Goal: Task Accomplishment & Management: Manage account settings

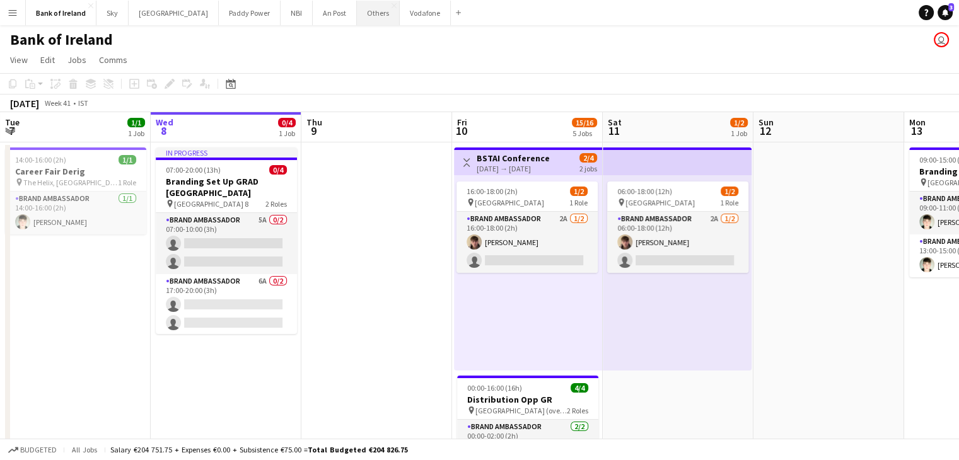
click at [357, 21] on button "Others Close" at bounding box center [378, 13] width 43 height 25
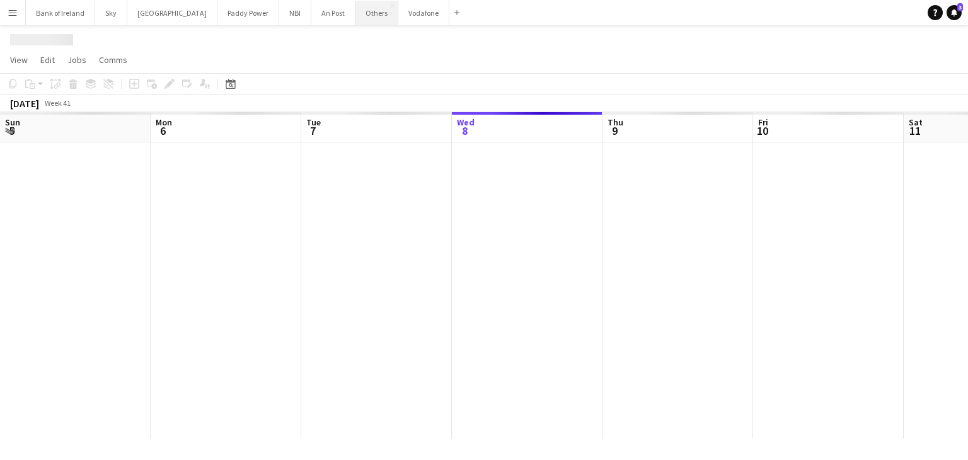
scroll to position [0, 301]
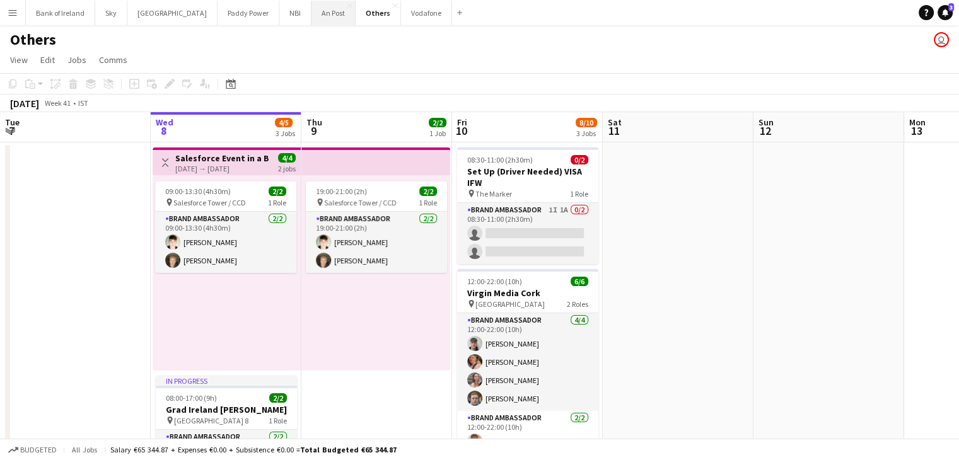
click at [311, 19] on button "An Post Close" at bounding box center [333, 13] width 44 height 25
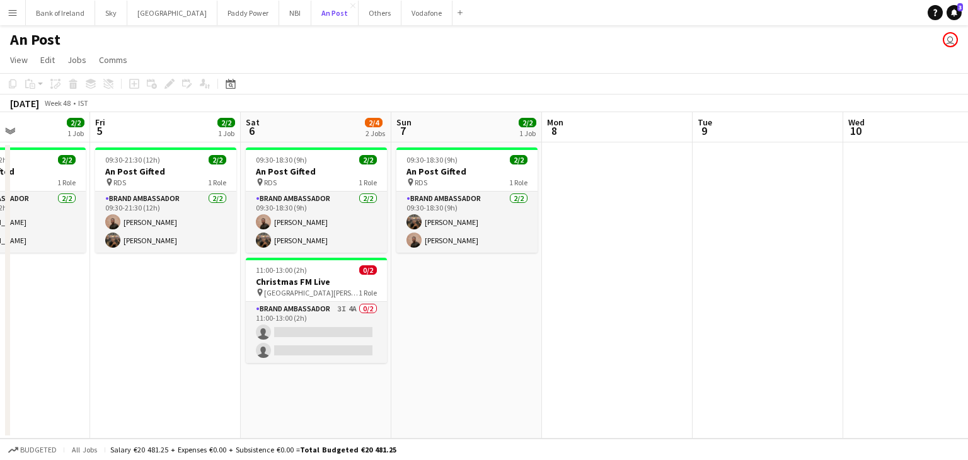
scroll to position [0, 464]
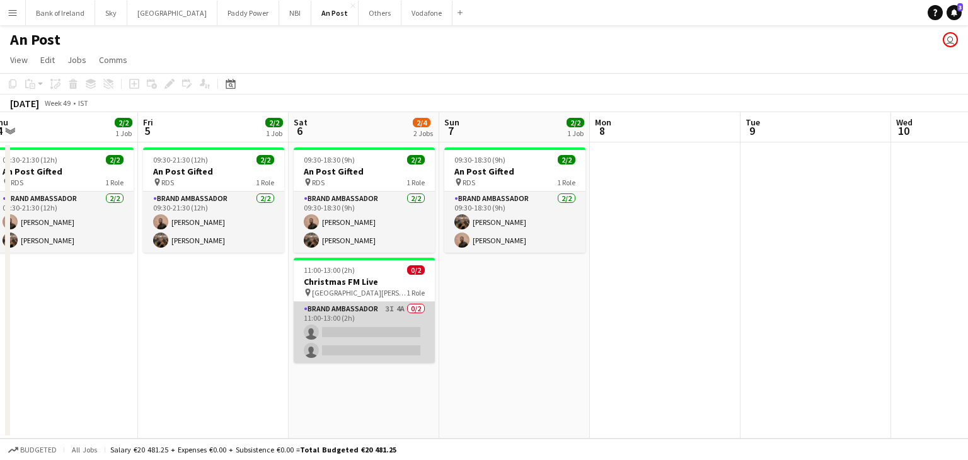
click at [396, 328] on app-card-role "Brand Ambassador 3I 4A 0/2 11:00-13:00 (2h) single-neutral-actions single-neutr…" at bounding box center [364, 332] width 141 height 61
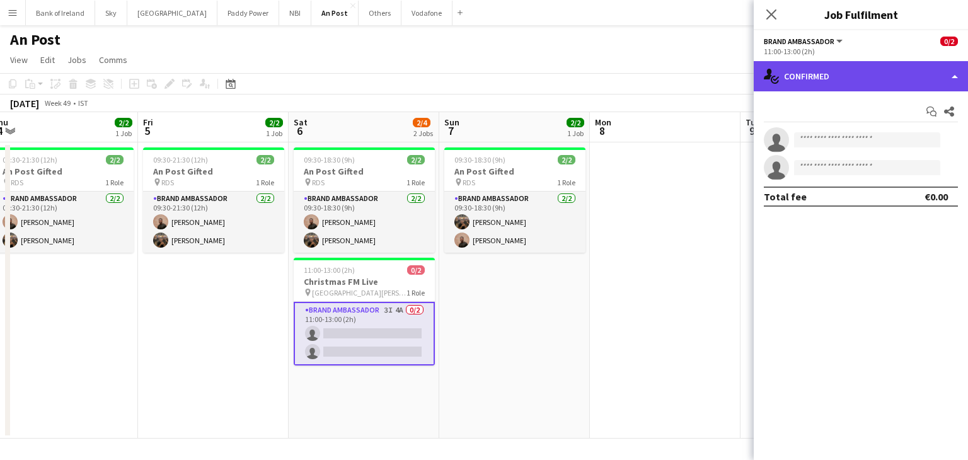
click at [847, 67] on div "single-neutral-actions-check-2 Confirmed" at bounding box center [861, 76] width 214 height 30
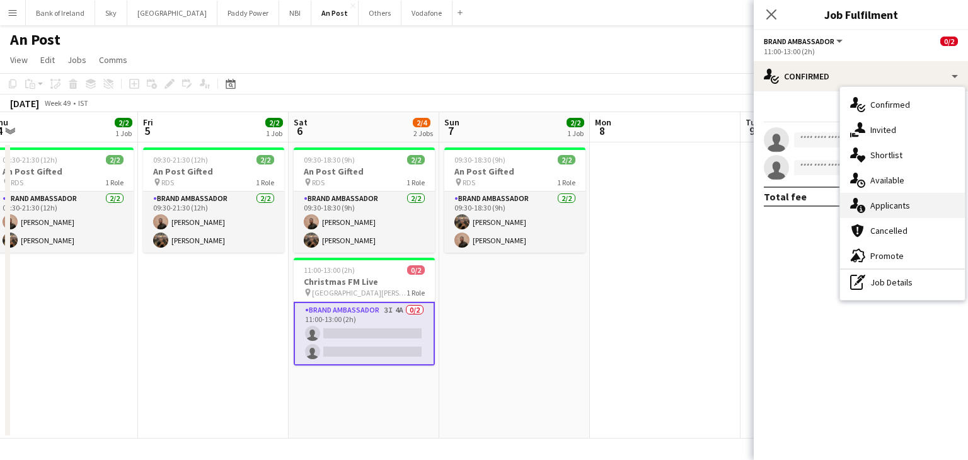
click at [878, 207] on span "Applicants" at bounding box center [890, 205] width 40 height 11
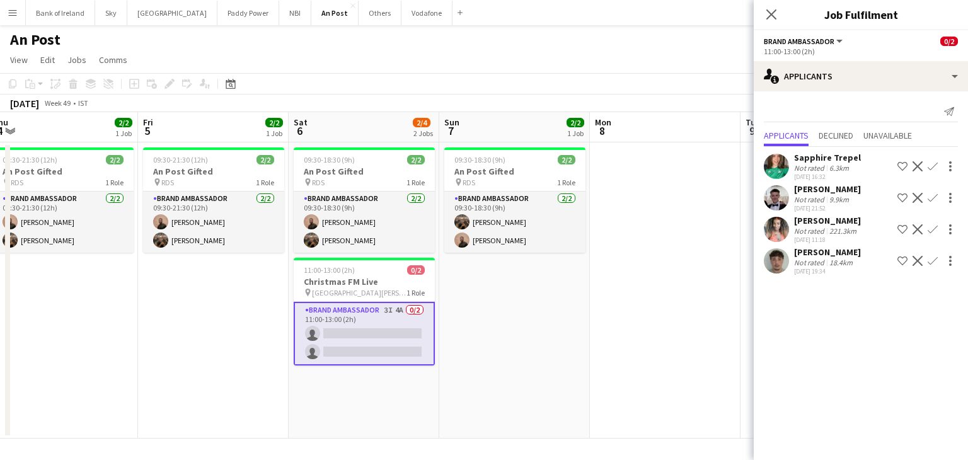
drag, startPoint x: 732, startPoint y: 254, endPoint x: 727, endPoint y: 258, distance: 6.8
click at [731, 256] on app-date-cell at bounding box center [665, 290] width 151 height 296
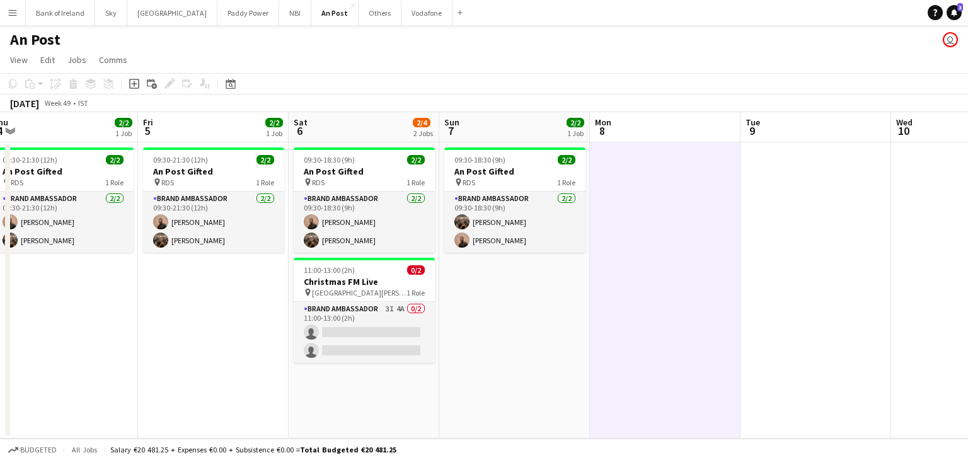
scroll to position [0, 466]
click at [14, 9] on app-icon "Menu" at bounding box center [13, 13] width 10 height 10
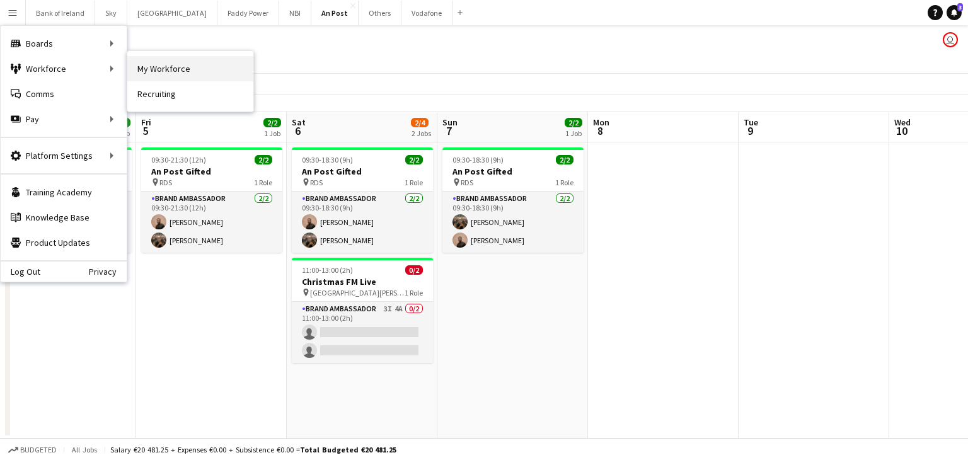
click at [129, 69] on link "My Workforce" at bounding box center [190, 68] width 126 height 25
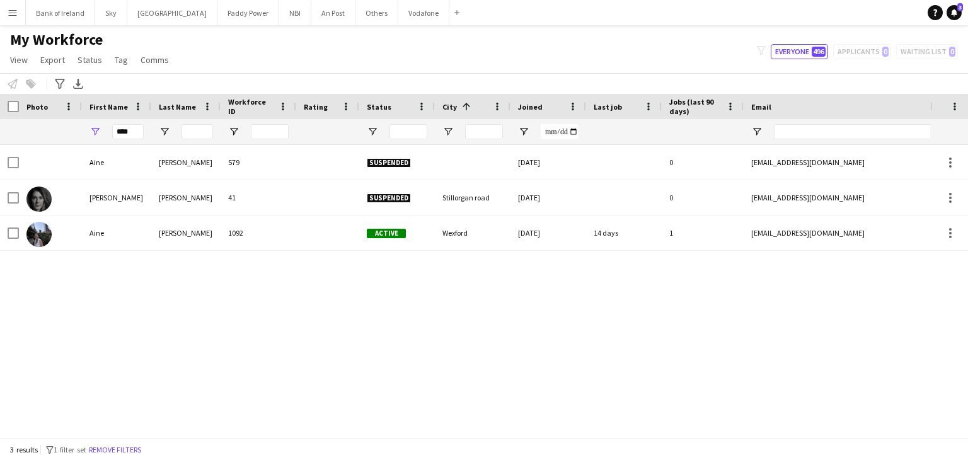
click at [144, 129] on div "****" at bounding box center [116, 131] width 69 height 25
click at [136, 129] on input "****" at bounding box center [128, 131] width 32 height 15
type input "*"
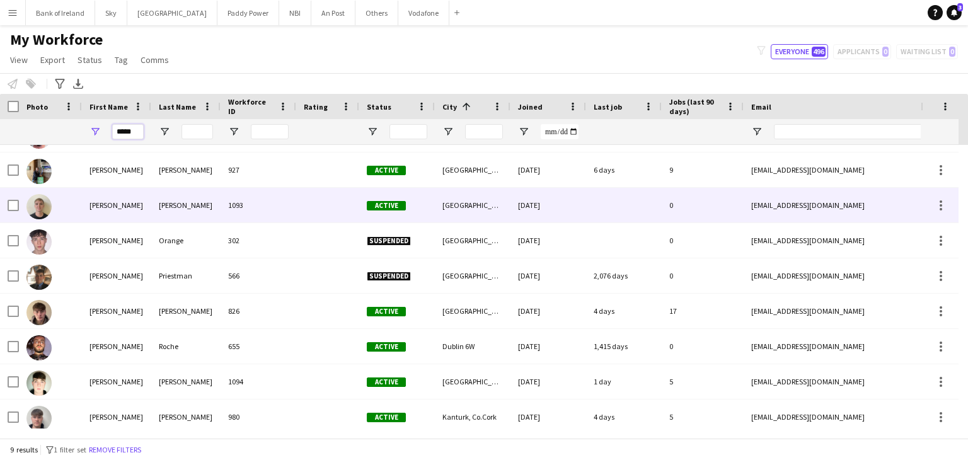
scroll to position [34, 0]
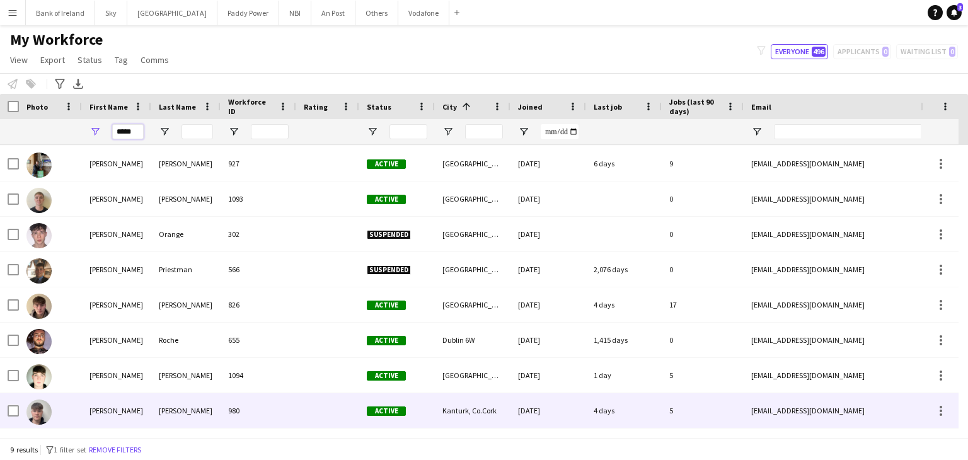
type input "*****"
click at [283, 399] on div "980" at bounding box center [259, 410] width 76 height 35
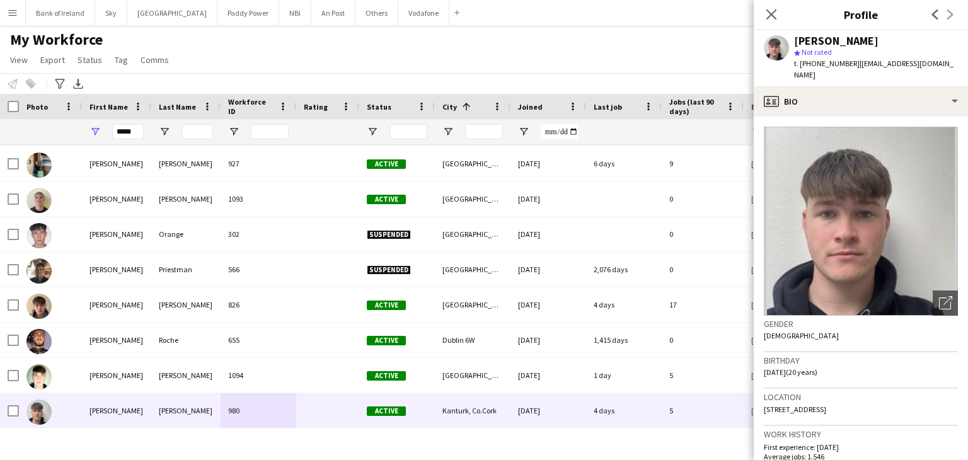
drag, startPoint x: 764, startPoint y: 400, endPoint x: 783, endPoint y: 420, distance: 27.2
click at [783, 420] on div "Location [STREET_ADDRESS]" at bounding box center [861, 407] width 194 height 37
copy span "[STREET_ADDRESS]"
click at [762, 15] on div "Close pop-in" at bounding box center [771, 14] width 35 height 29
click at [764, 14] on app-icon "Close pop-in" at bounding box center [772, 15] width 18 height 18
